Goal: Answer question/provide support

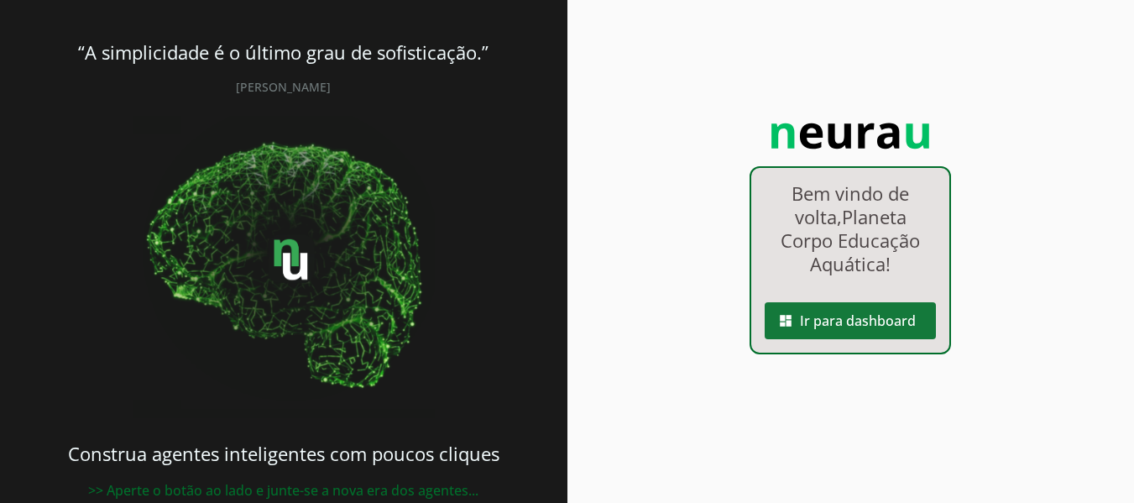
click at [841, 321] on span at bounding box center [849, 320] width 171 height 40
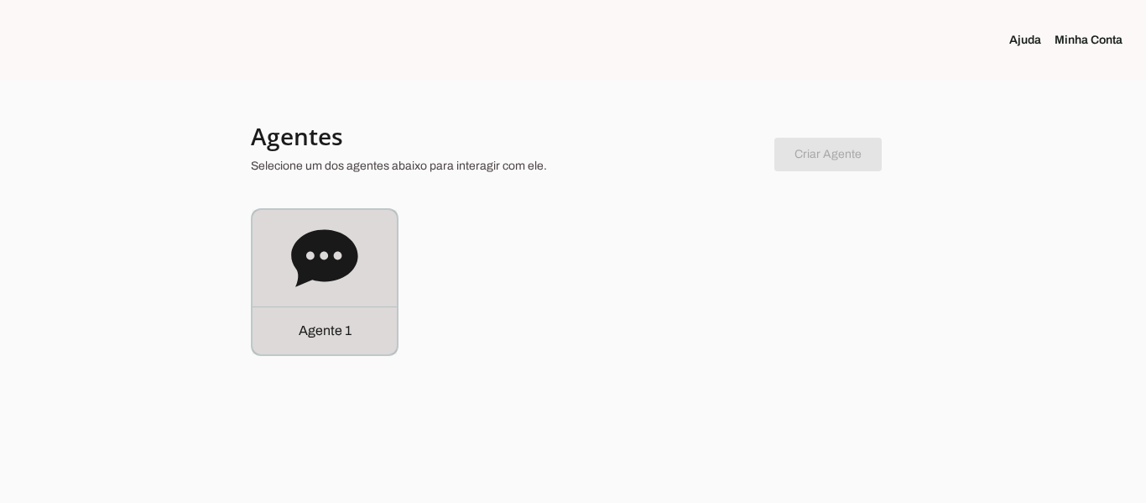
click at [311, 287] on icon at bounding box center [324, 258] width 67 height 67
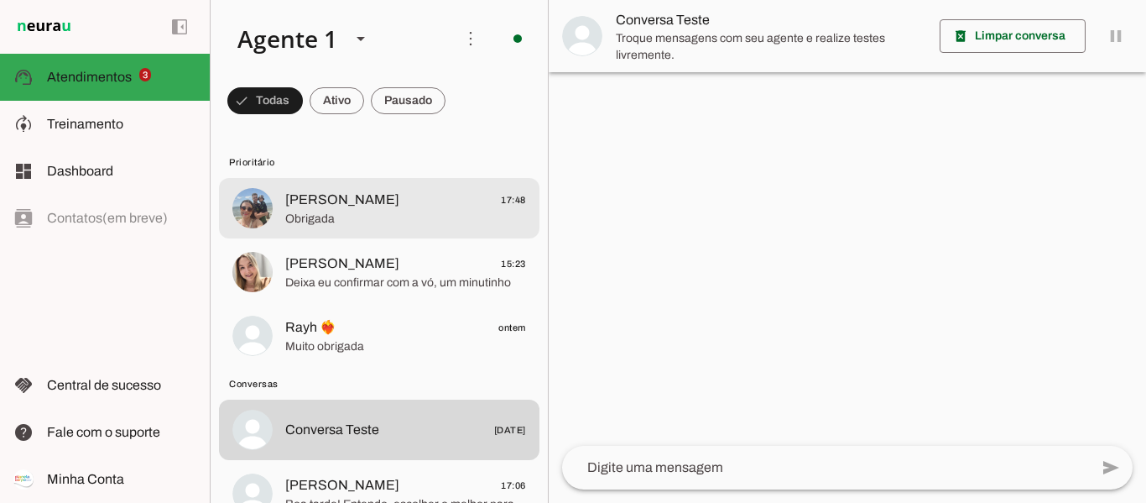
click at [445, 203] on span "[PERSON_NAME] 17:48" at bounding box center [405, 200] width 241 height 21
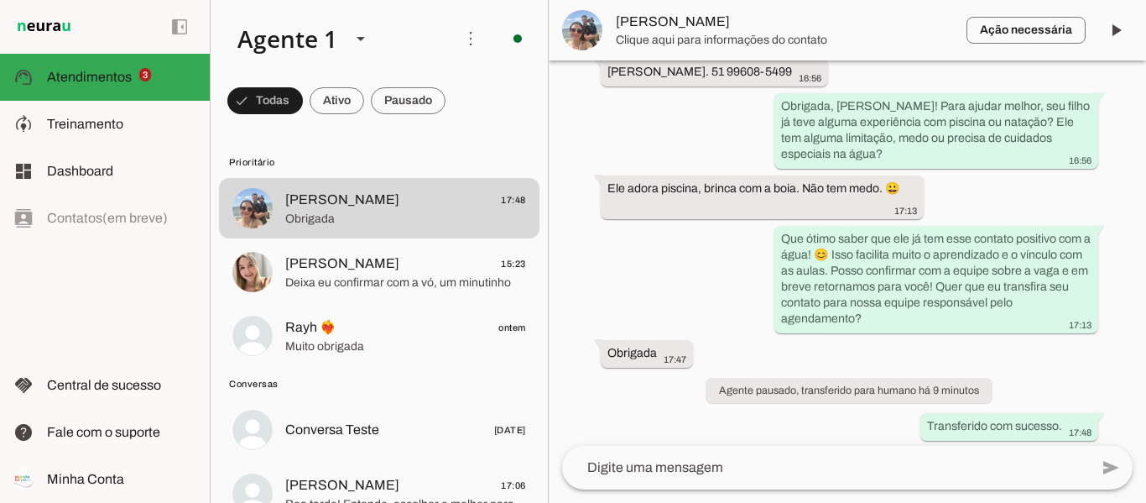
scroll to position [1612, 0]
